Goal: Check status

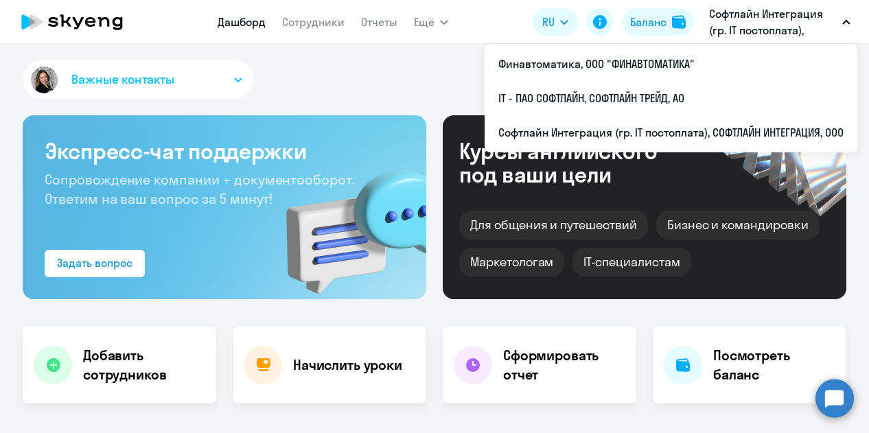
click at [830, 15] on p "Софтлайн Интеграция (гр. IT постоплата), СОФТЛАЙН ИНТЕГРАЦИЯ, ООО" at bounding box center [773, 21] width 128 height 33
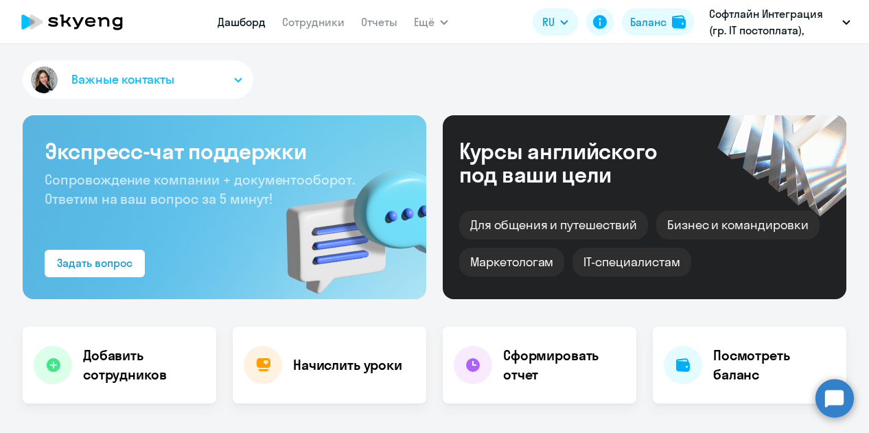
click at [797, 24] on p "Софтлайн Интеграция (гр. IT постоплата), СОФТЛАЙН ИНТЕГРАЦИЯ, ООО" at bounding box center [773, 21] width 128 height 33
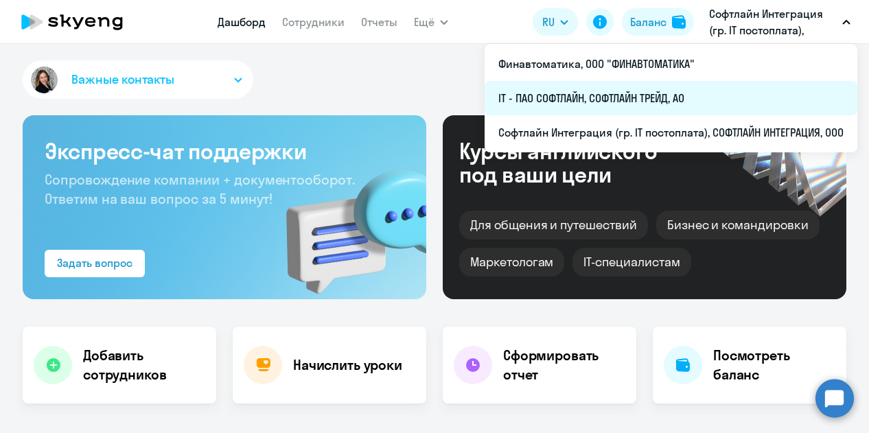
select select "30"
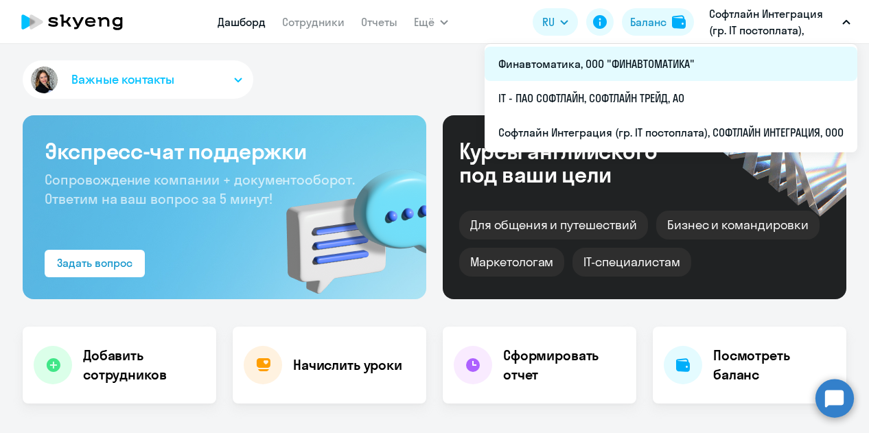
click at [674, 67] on li "Финавтоматика, ООО "ФИНАВТОМАТИКА"" at bounding box center [671, 64] width 373 height 34
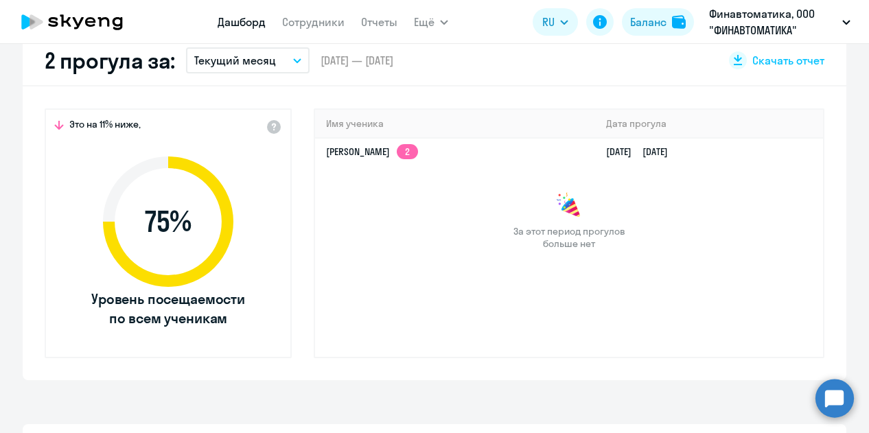
scroll to position [343, 0]
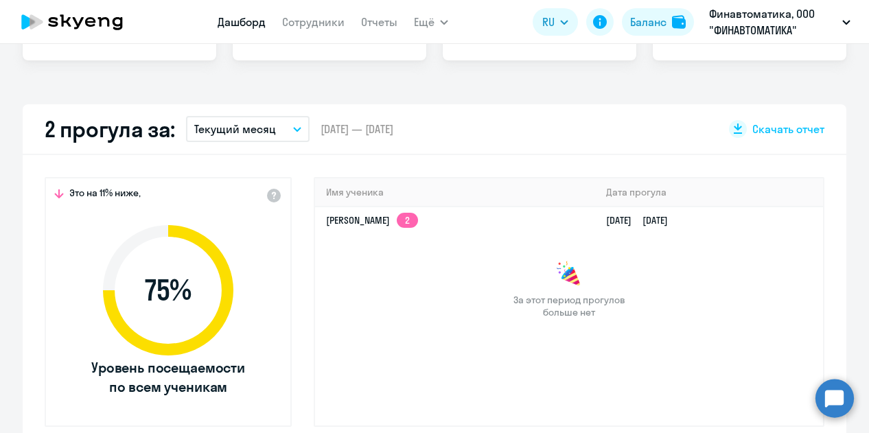
click at [847, 236] on app-truancy-attendance-dashboard "2 прогула за: Текущий месяц – [DATE] — [DATE] Скачать отчет Это на 11% ниже, 75…" at bounding box center [434, 276] width 869 height 345
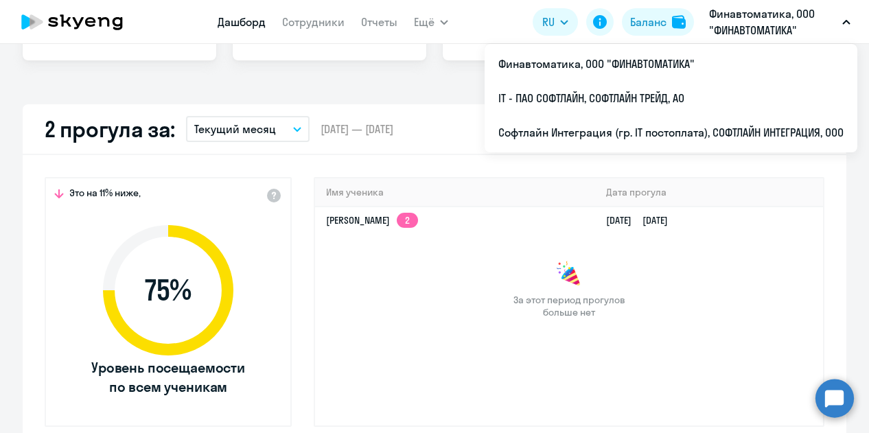
click at [786, 24] on p "Финавтоматика, ООО "ФИНАВТОМАТИКА"" at bounding box center [773, 21] width 128 height 33
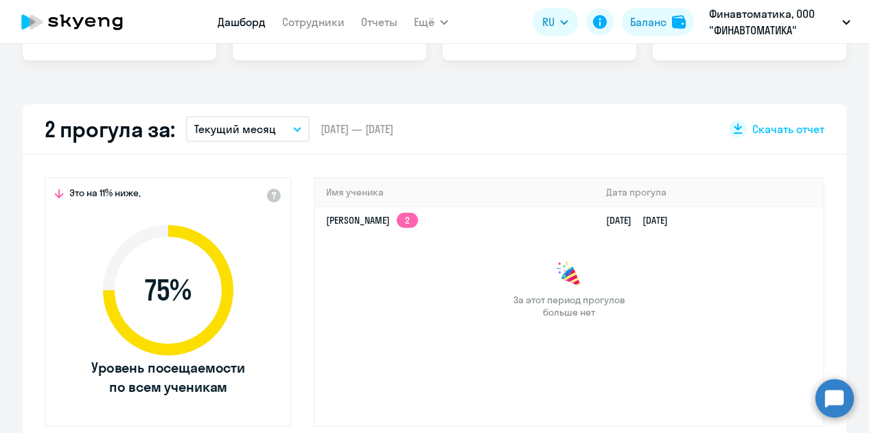
click at [786, 24] on p "Финавтоматика, ООО "ФИНАВТОМАТИКА"" at bounding box center [773, 21] width 128 height 33
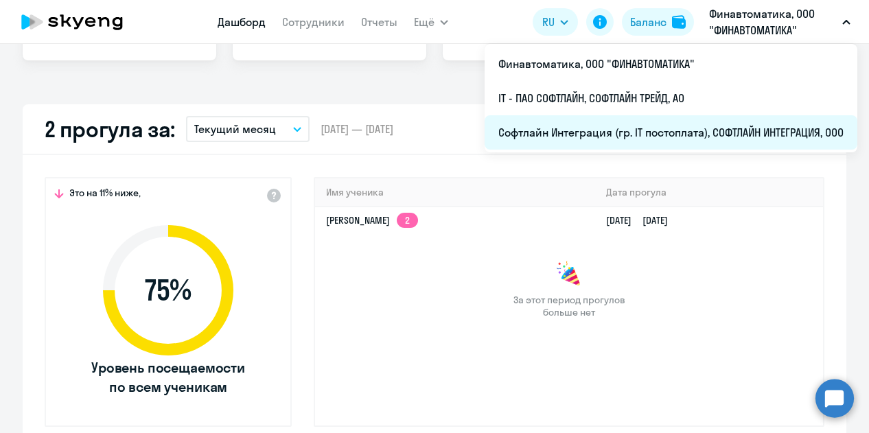
click at [699, 128] on li "Софтлайн Интеграция (гр. IT постоплата), СОФТЛАЙН ИНТЕГРАЦИЯ, ООО" at bounding box center [671, 132] width 373 height 34
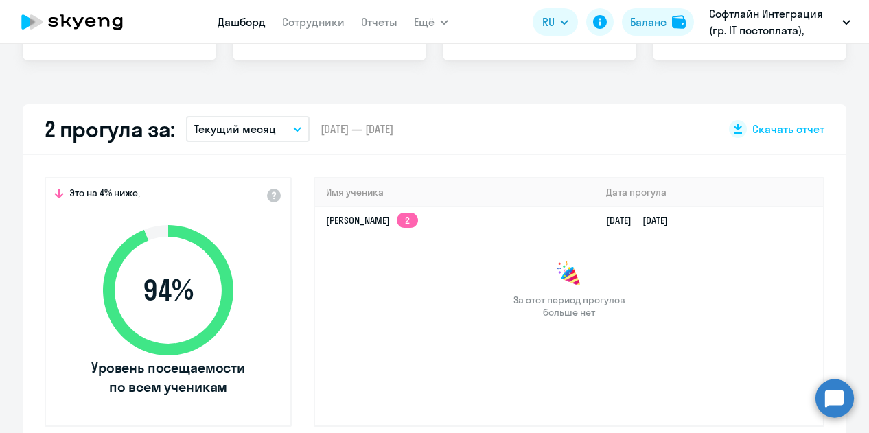
select select "30"
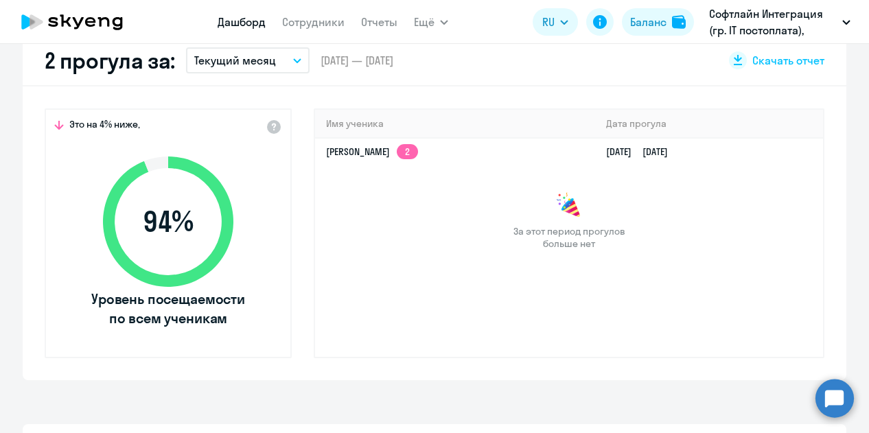
scroll to position [343, 0]
